Goal: Task Accomplishment & Management: Manage account settings

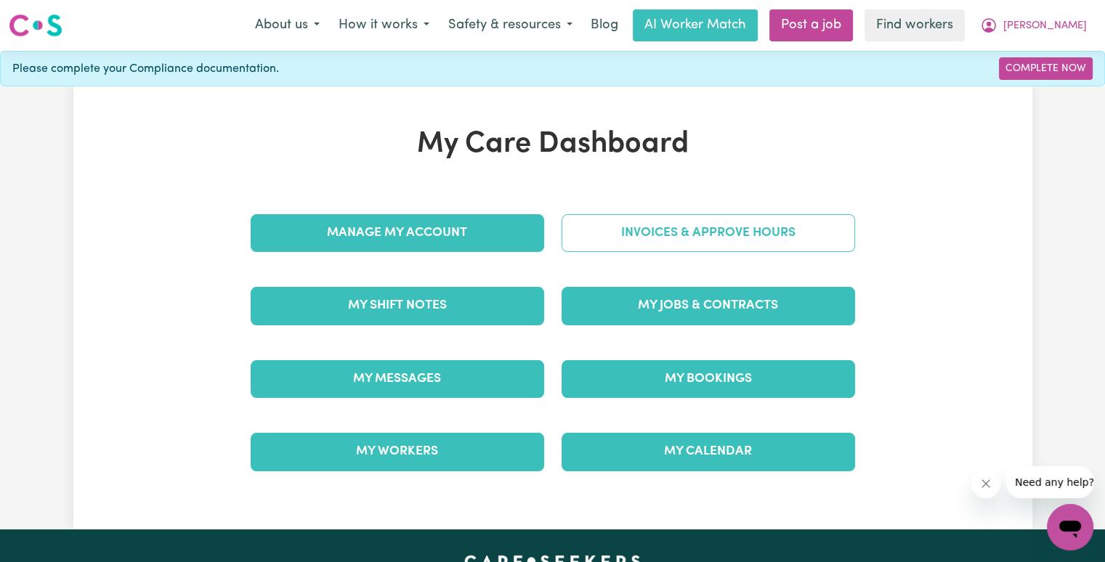
click at [740, 248] on link "Invoices & Approve Hours" at bounding box center [707, 233] width 293 height 38
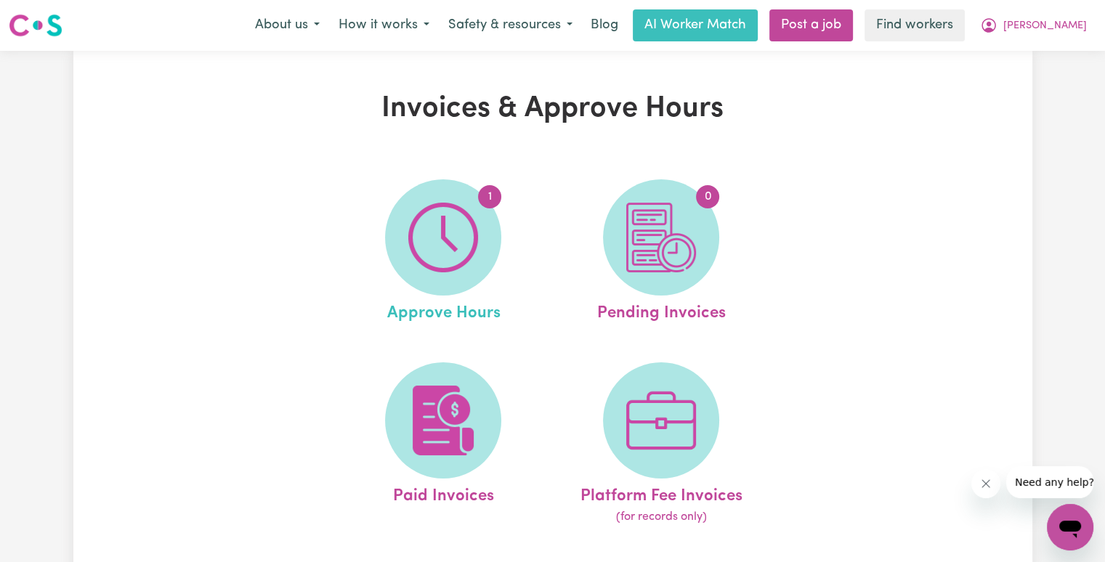
click at [502, 245] on link "1 Approve Hours" at bounding box center [442, 252] width 209 height 147
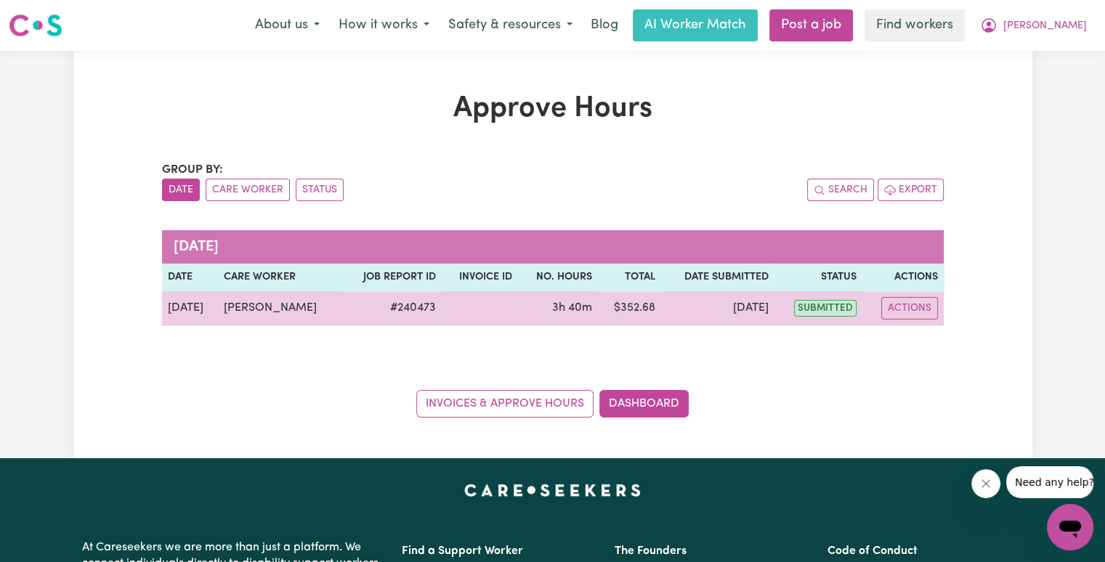
click at [917, 320] on td "Actions" at bounding box center [902, 308] width 81 height 35
click at [917, 309] on button "Actions" at bounding box center [909, 308] width 57 height 23
click at [925, 330] on link "View Job Report" at bounding box center [944, 341] width 124 height 29
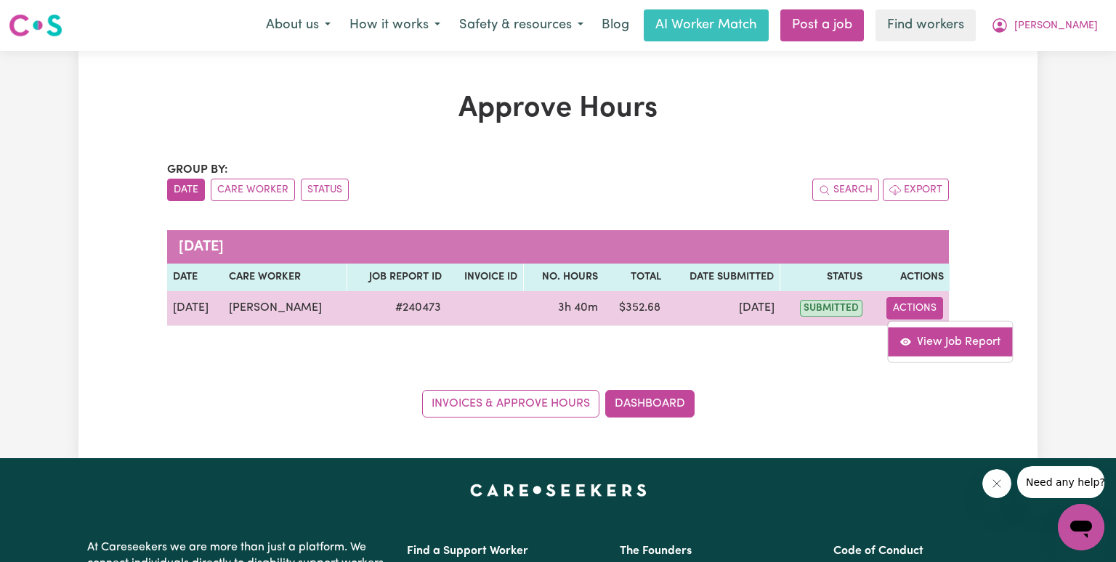
select select "pm"
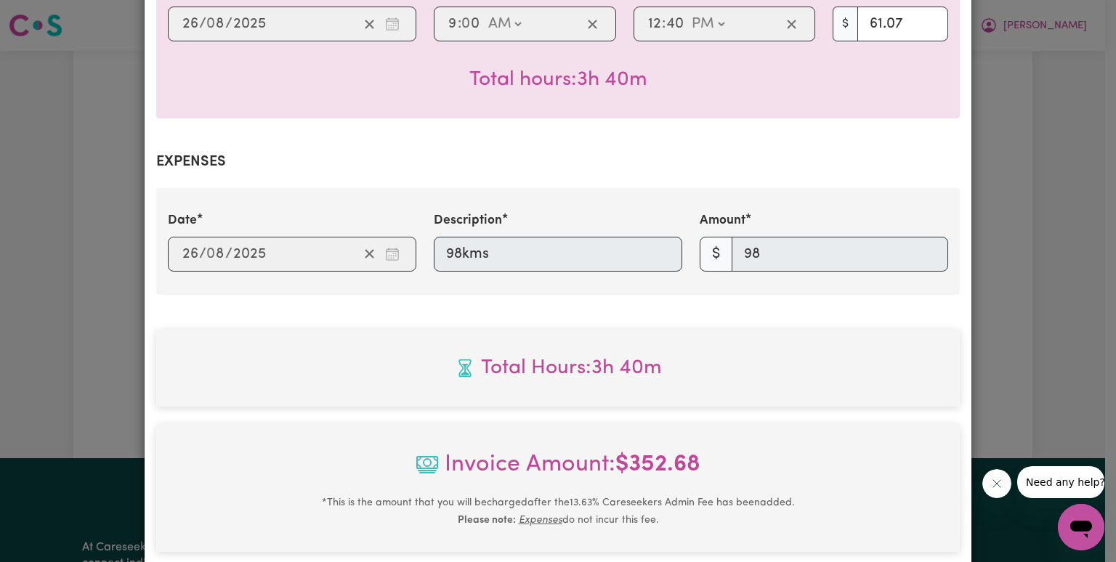
scroll to position [646, 0]
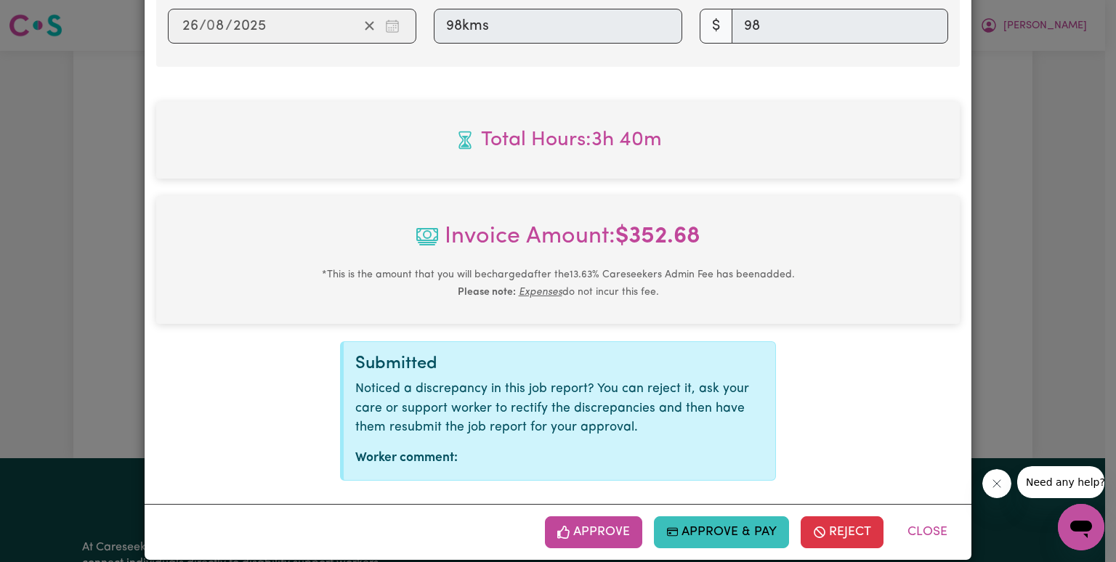
click at [575, 516] on button "Approve" at bounding box center [593, 532] width 97 height 32
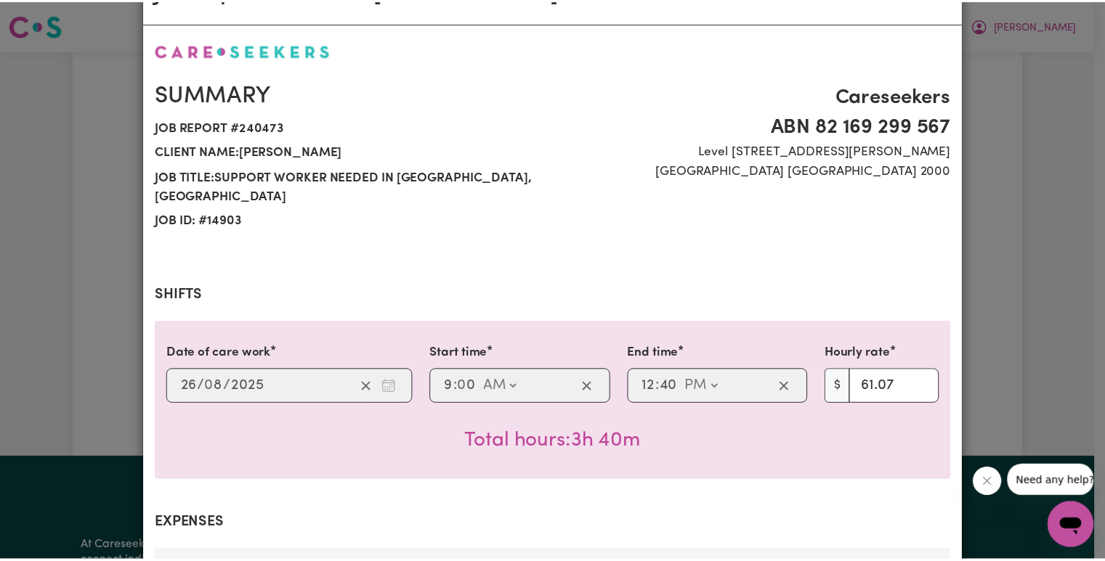
scroll to position [0, 0]
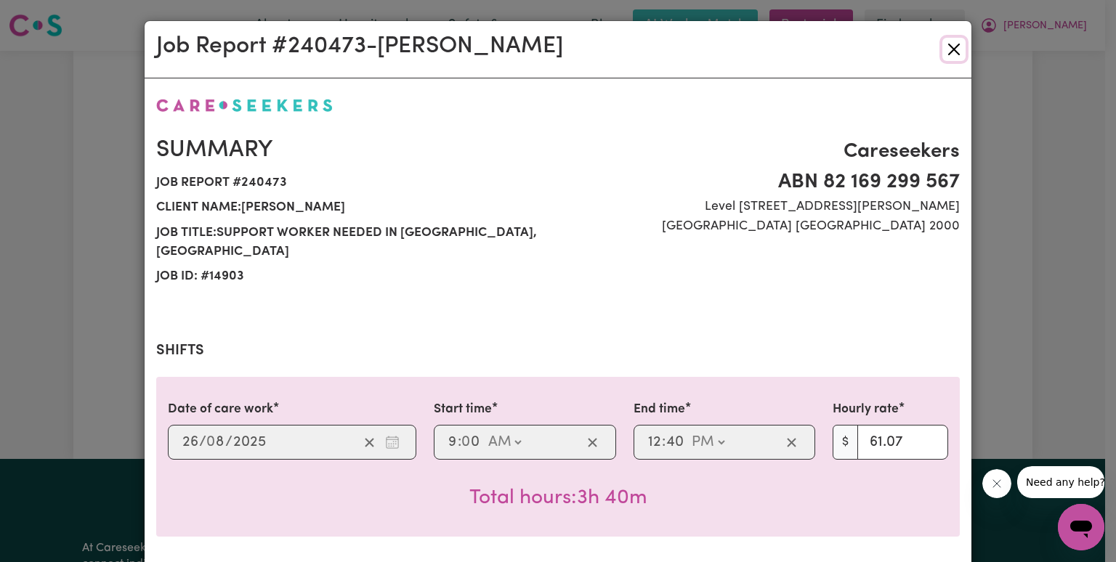
click at [949, 50] on button "Close" at bounding box center [953, 49] width 23 height 23
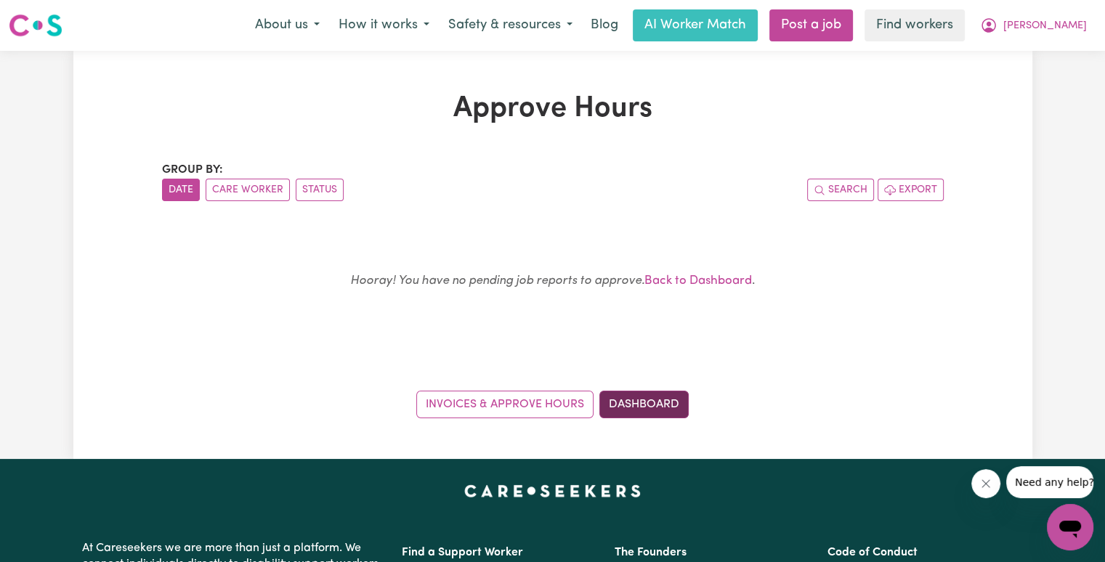
click at [661, 411] on link "Dashboard" at bounding box center [643, 405] width 89 height 28
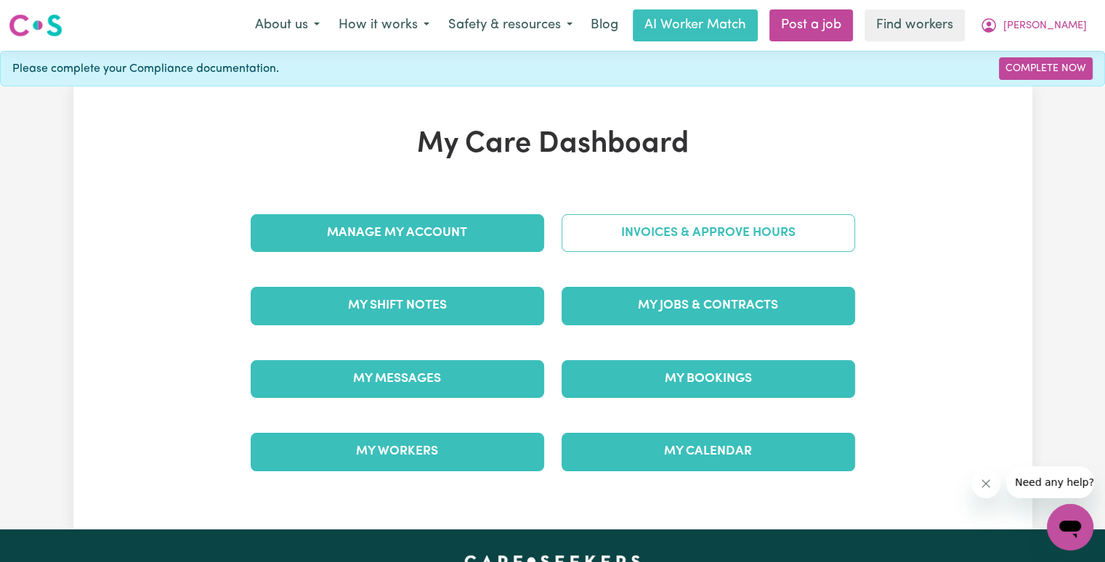
click at [749, 224] on link "Invoices & Approve Hours" at bounding box center [707, 233] width 293 height 38
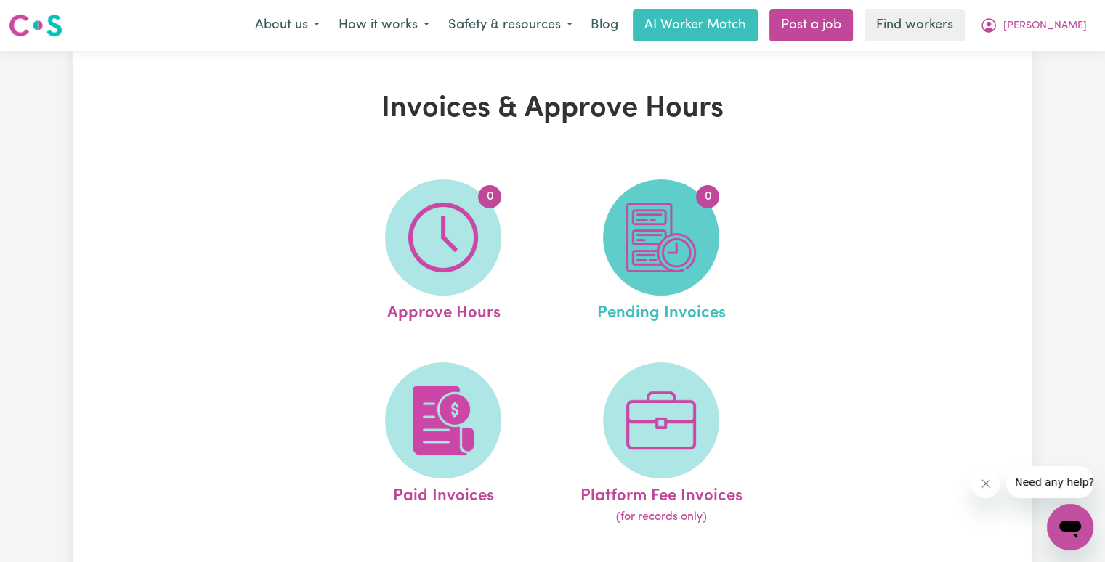
click at [702, 239] on span "0" at bounding box center [661, 237] width 116 height 116
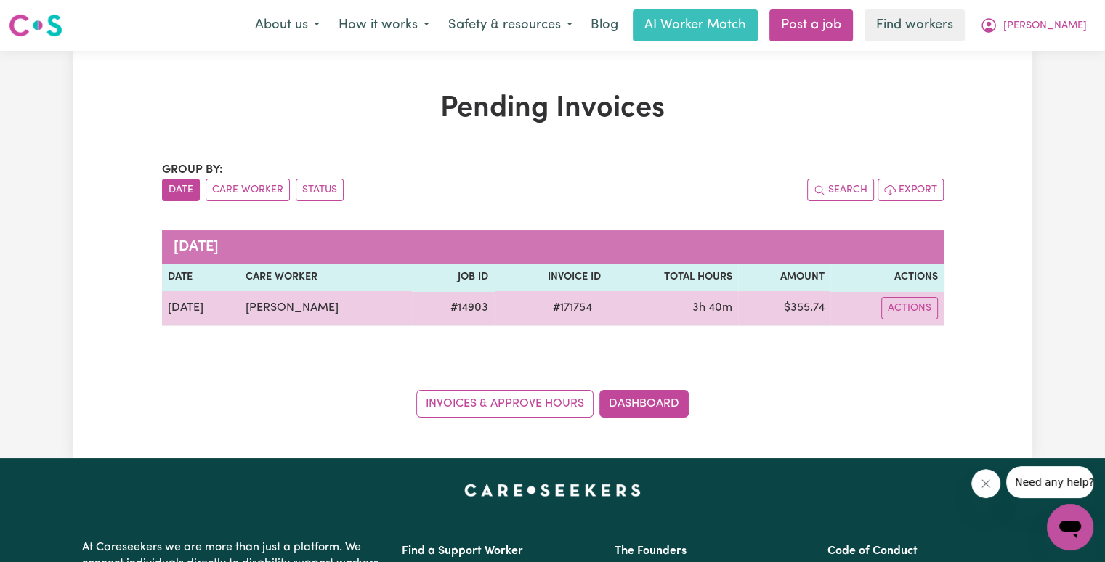
click at [567, 313] on span "# 171754" at bounding box center [572, 307] width 57 height 17
click at [567, 312] on span "# 171754" at bounding box center [572, 307] width 57 height 17
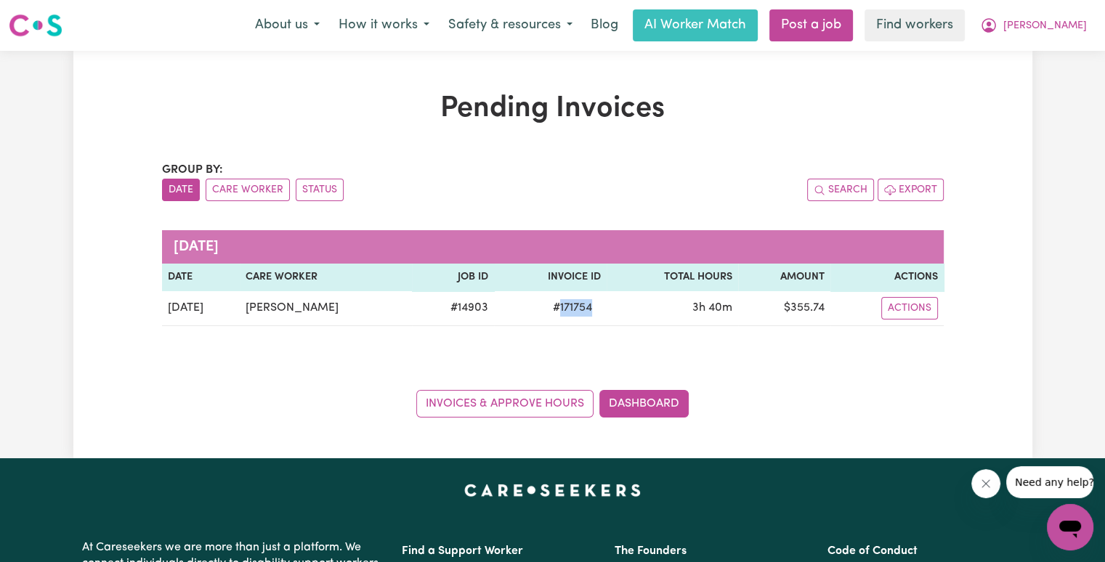
copy span "171754"
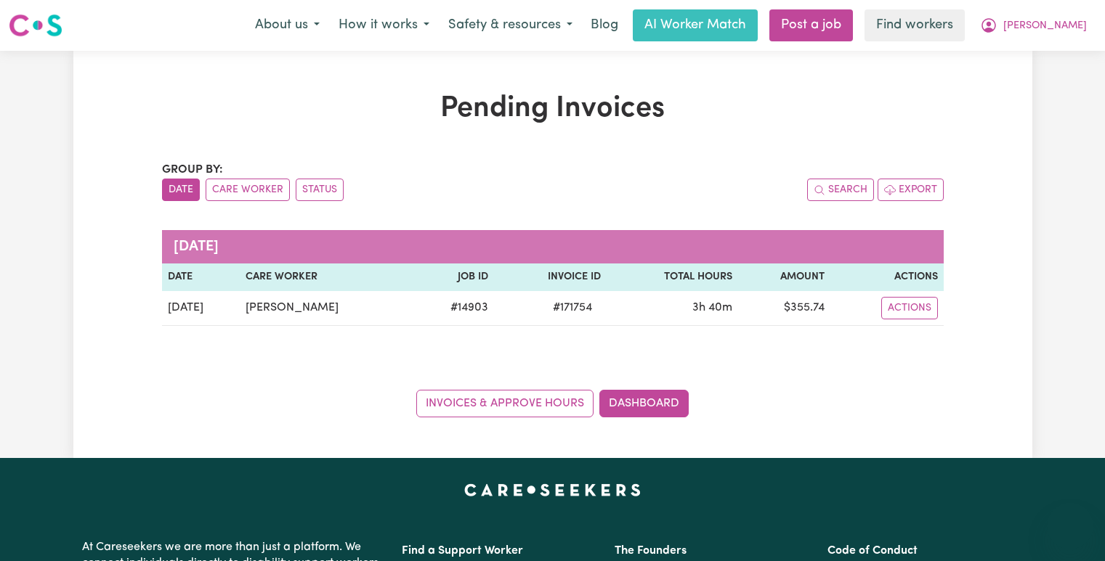
click at [598, 217] on div "Group by: Date Care Worker Status Search Export August 2025 Date Care Worker Jo…" at bounding box center [552, 289] width 781 height 256
click at [561, 233] on caption "August 2025" at bounding box center [552, 246] width 781 height 33
click at [591, 282] on th "Invoice ID" at bounding box center [550, 278] width 113 height 28
click at [743, 383] on div "Invoices & Approve Hours Dashboard" at bounding box center [552, 395] width 781 height 45
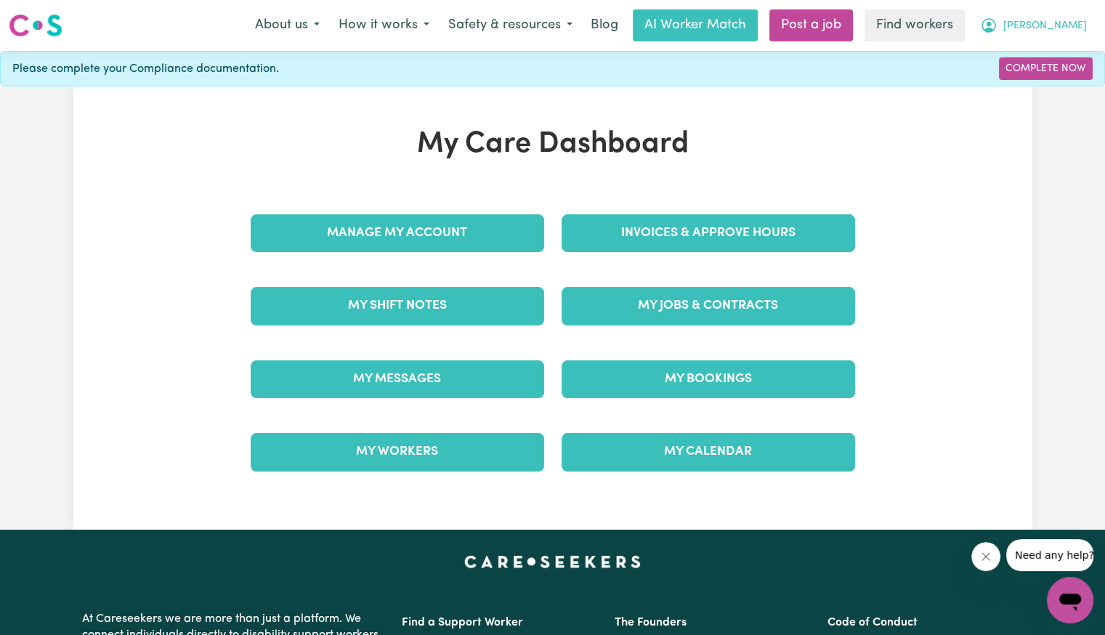
click at [1048, 31] on button "[PERSON_NAME]" at bounding box center [1033, 25] width 126 height 31
click at [1027, 78] on link "Logout" at bounding box center [1037, 84] width 115 height 28
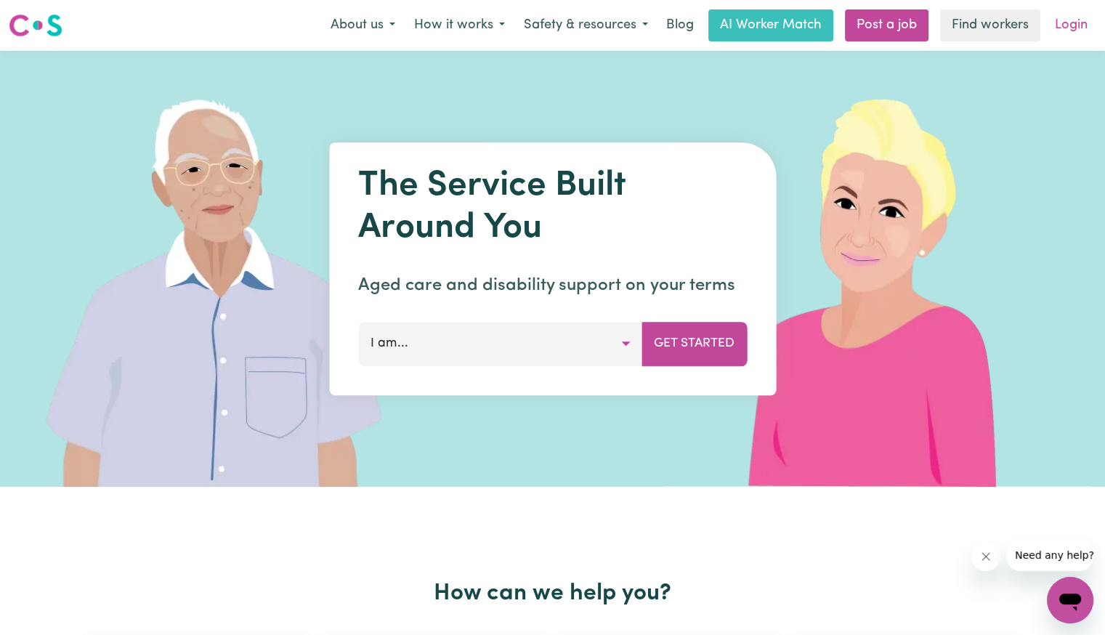
click at [1065, 31] on link "Login" at bounding box center [1071, 25] width 50 height 32
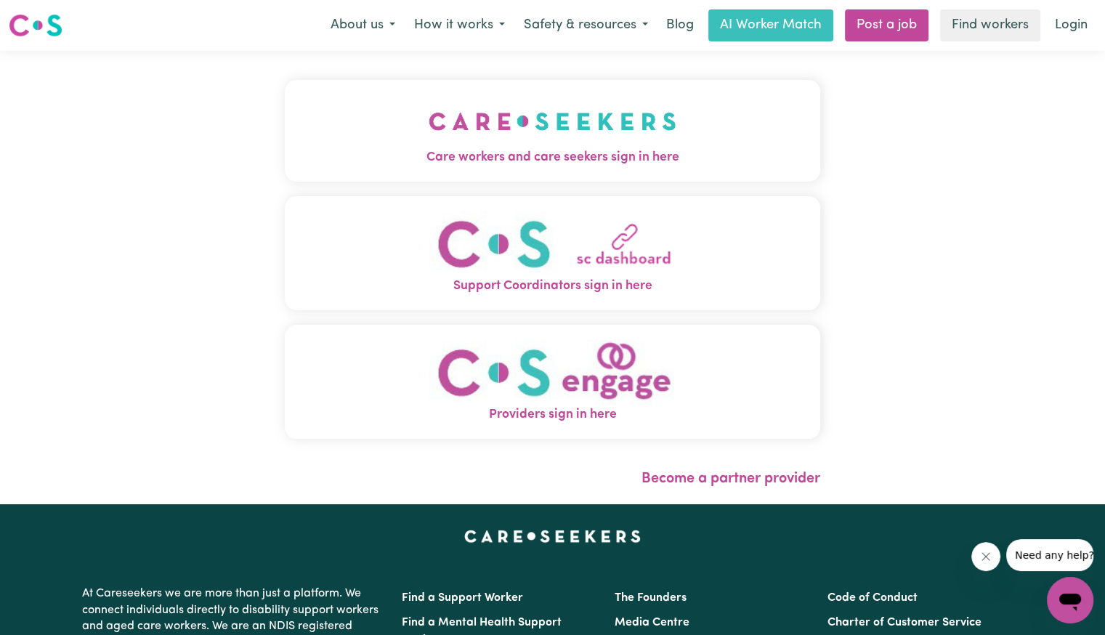
click at [492, 158] on span "Care workers and care seekers sign in here" at bounding box center [552, 157] width 535 height 19
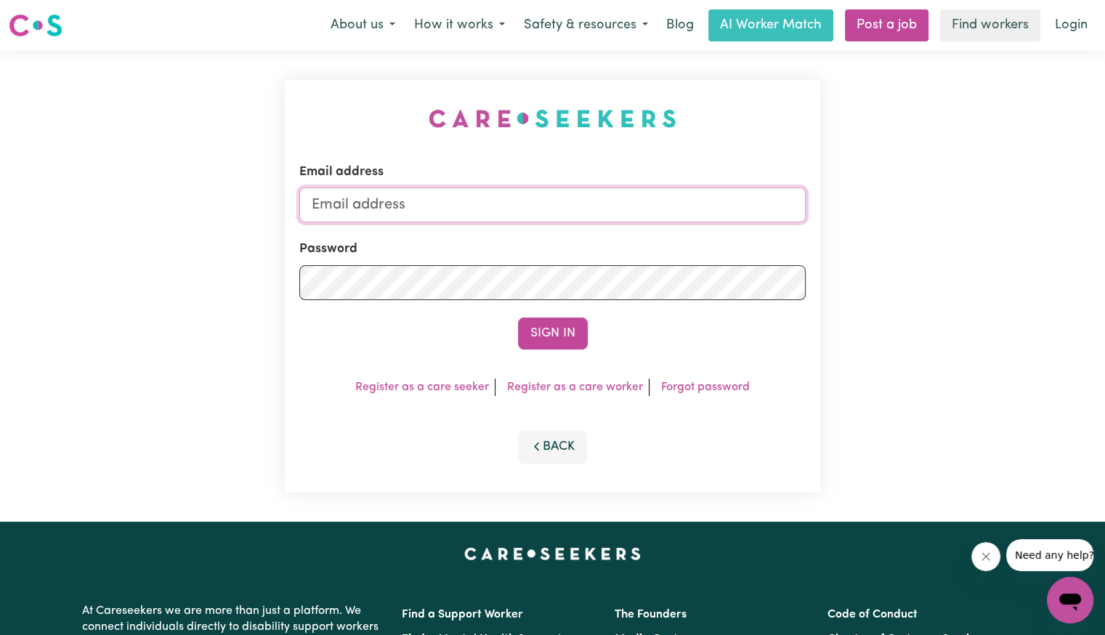
click at [345, 192] on input "Email address" at bounding box center [552, 204] width 506 height 35
type input "[EMAIL_ADDRESS][DOMAIN_NAME]"
click at [518, 317] on button "Sign In" at bounding box center [553, 333] width 70 height 32
